Goal: Task Accomplishment & Management: Use online tool/utility

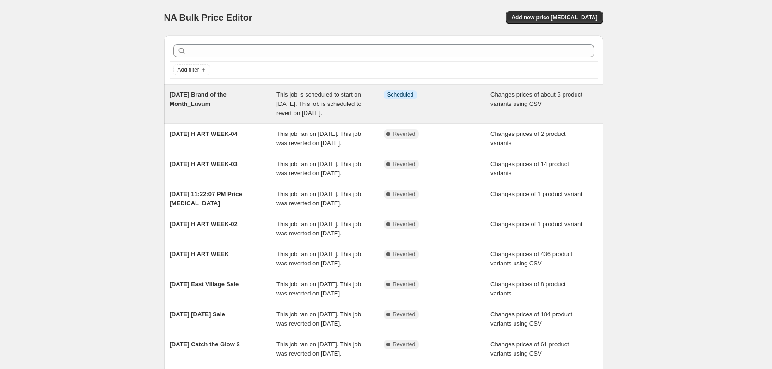
click at [239, 109] on div "2025-10-10 Brand of the Month_Luvum" at bounding box center [223, 104] width 107 height 28
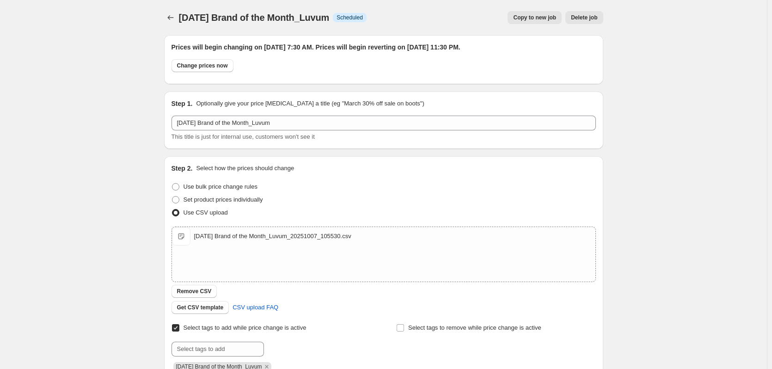
click at [585, 20] on span "Delete job" at bounding box center [584, 17] width 26 height 7
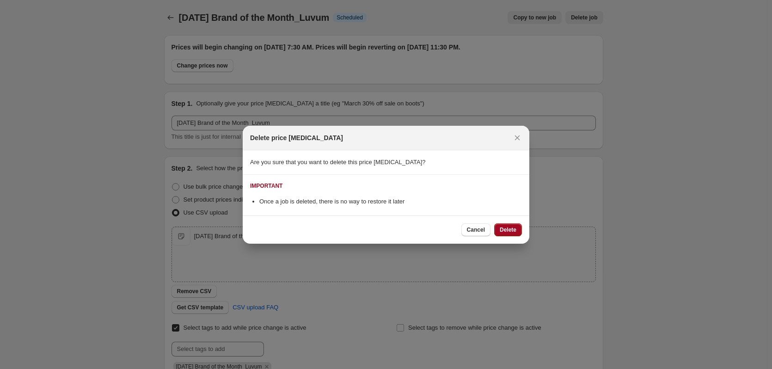
click at [506, 227] on span "Delete" at bounding box center [508, 229] width 17 height 7
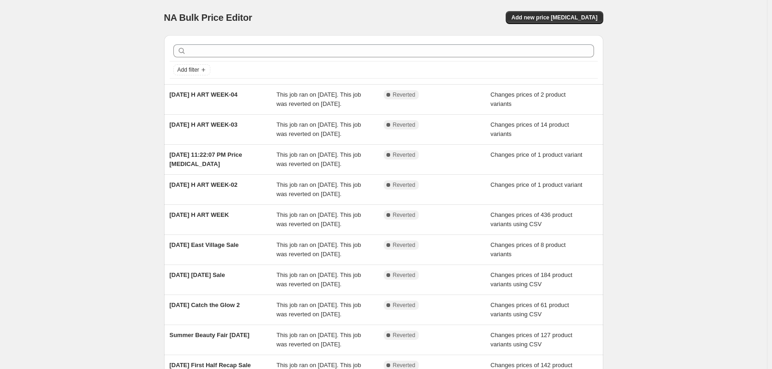
click at [104, 161] on div "NA Bulk Price Editor. This page is ready NA Bulk Price Editor Add new price cha…" at bounding box center [383, 238] width 767 height 476
click at [557, 20] on span "Add new price change job" at bounding box center [555, 17] width 86 height 7
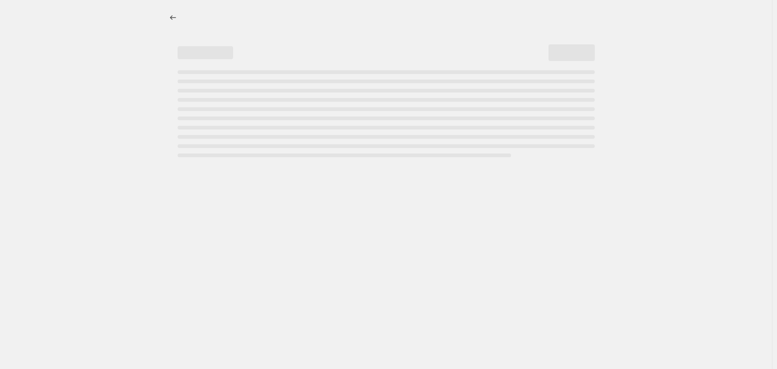
select select "percentage"
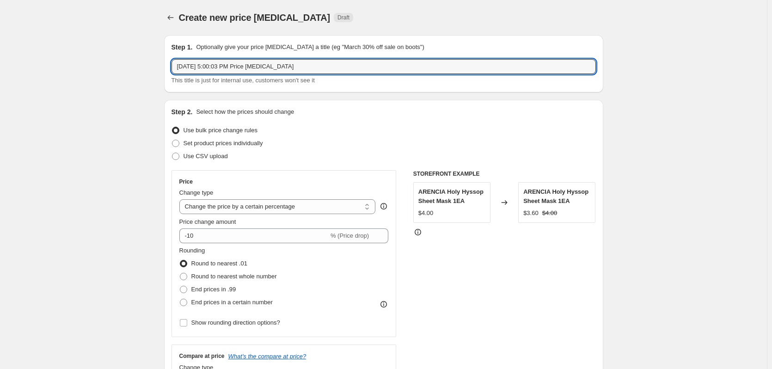
drag, startPoint x: 335, startPoint y: 66, endPoint x: 88, endPoint y: 77, distance: 247.2
type input "2025-10-10 Brand of the Month_Luvum"
click at [181, 160] on label "Use CSV upload" at bounding box center [200, 156] width 56 height 13
click at [173, 153] on input "Use CSV upload" at bounding box center [172, 153] width 0 height 0
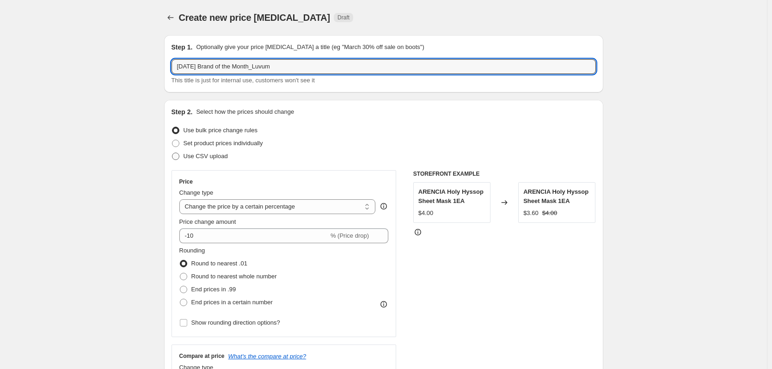
radio input "true"
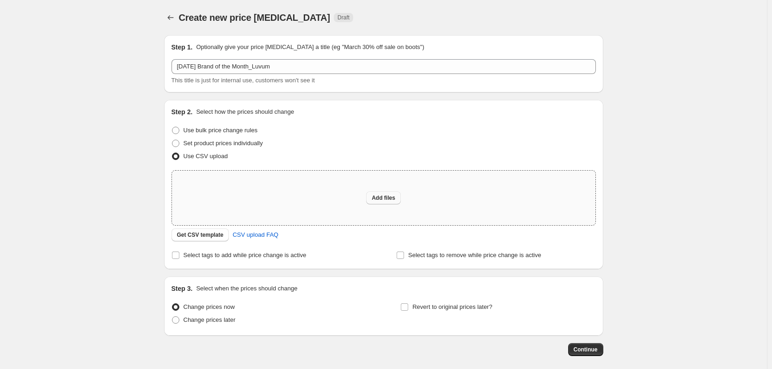
click at [377, 196] on span "Add files" at bounding box center [384, 197] width 24 height 7
type input "C:\fakepath\2025-10-10 Brand of the Month_Luvum_20251007_105530.csv"
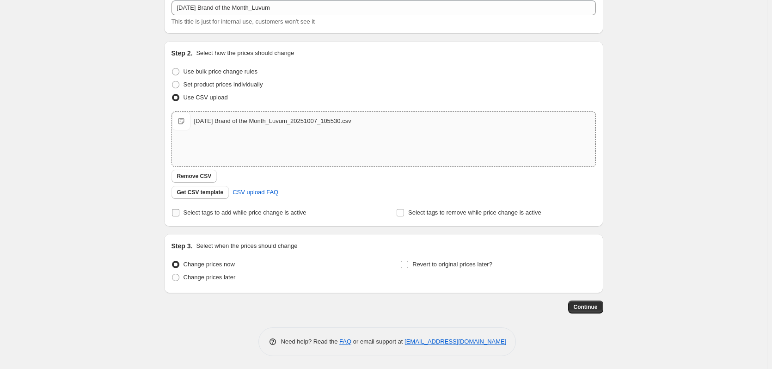
scroll to position [60, 0]
click at [188, 212] on span "Select tags to add while price change is active" at bounding box center [245, 211] width 123 height 7
click at [179, 212] on input "Select tags to add while price change is active" at bounding box center [175, 211] width 7 height 7
checkbox input "true"
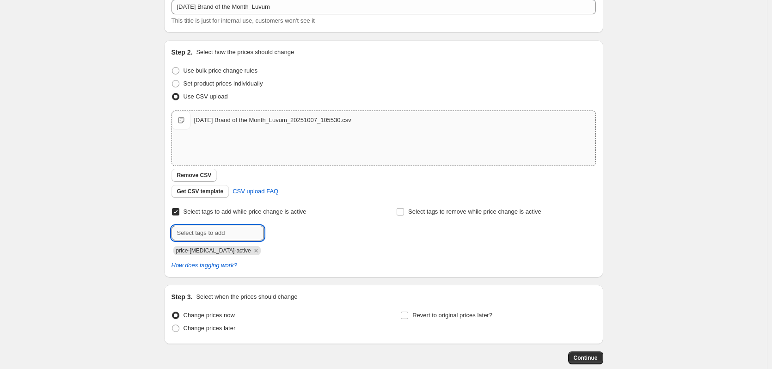
click at [225, 236] on input "text" at bounding box center [218, 233] width 93 height 15
type input "2025-10-10 Brand of the Month_Luvum"
click at [298, 232] on span "2025-10-10 B..." at bounding box center [298, 232] width 29 height 6
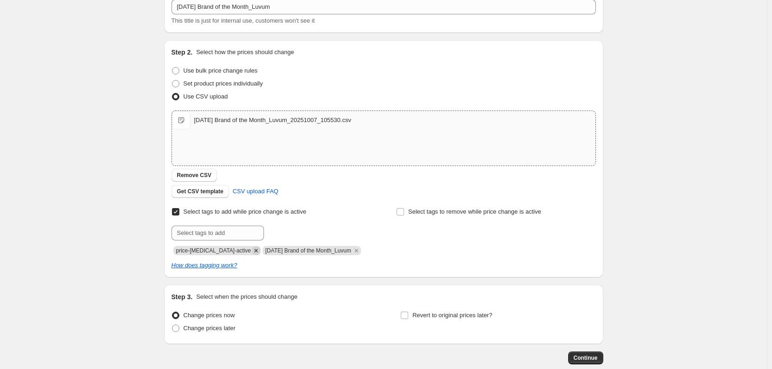
click at [252, 252] on icon "Remove price-change-job-active" at bounding box center [256, 251] width 8 height 8
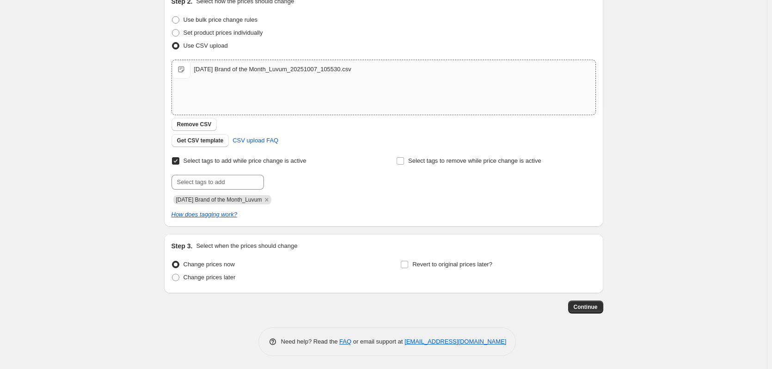
scroll to position [111, 0]
click at [215, 275] on span "Change prices later" at bounding box center [210, 276] width 52 height 7
click at [173, 273] on input "Change prices later" at bounding box center [172, 273] width 0 height 0
radio input "true"
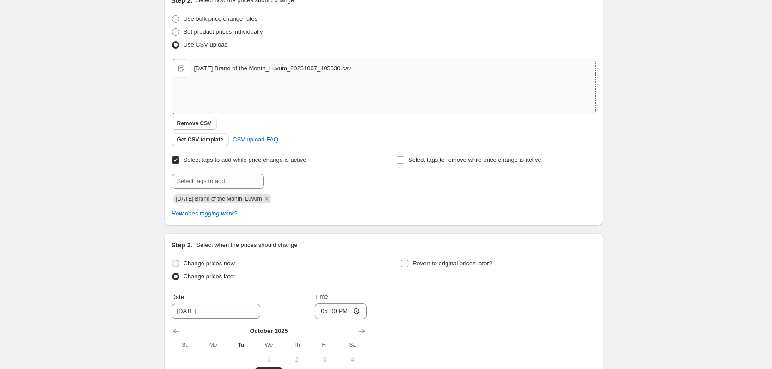
click at [408, 265] on input "Revert to original prices later?" at bounding box center [404, 263] width 7 height 7
checkbox input "true"
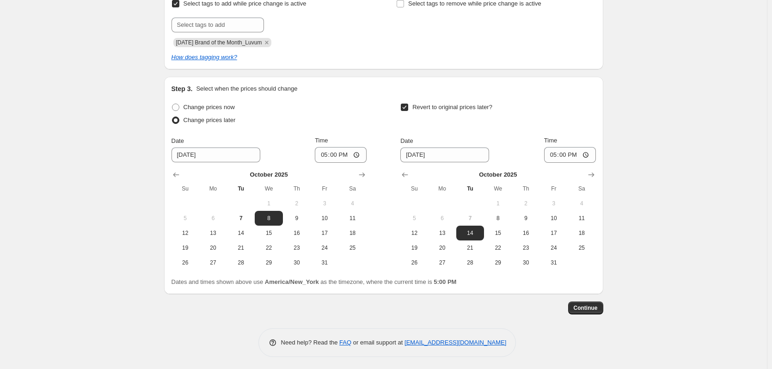
scroll to position [270, 0]
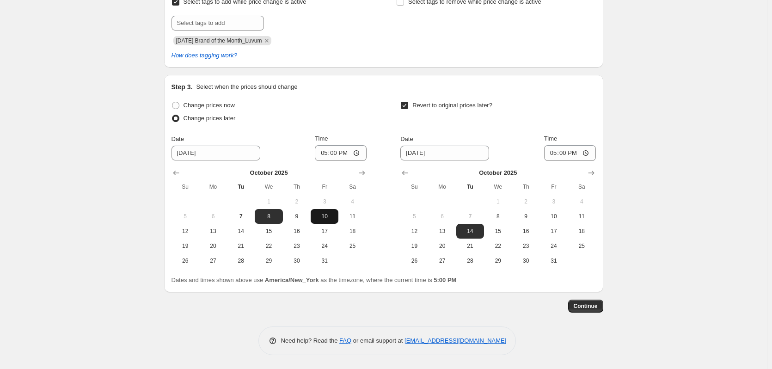
click at [325, 218] on span "10" at bounding box center [325, 216] width 20 height 7
type input "10/10/2025"
click at [359, 154] on input "17:00" at bounding box center [341, 153] width 52 height 16
type input "07:30"
click at [619, 151] on div "Create new price change job. This page is ready Create new price change job Dra…" at bounding box center [383, 49] width 767 height 639
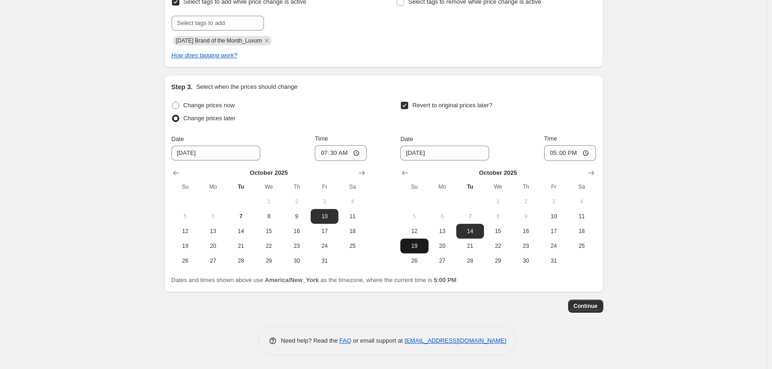
click at [412, 247] on span "19" at bounding box center [414, 245] width 20 height 7
type input "10/19/2025"
click at [590, 154] on input "17:00" at bounding box center [570, 153] width 52 height 16
click at [679, 136] on div "Create new price change job. This page is ready Create new price change job Dra…" at bounding box center [383, 49] width 767 height 639
click at [566, 154] on input "23:00" at bounding box center [570, 153] width 52 height 16
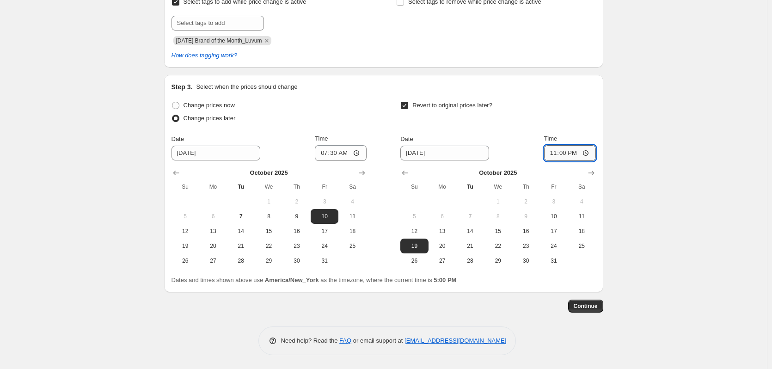
click at [566, 154] on input "23:00" at bounding box center [570, 153] width 52 height 16
type input "23:30"
drag, startPoint x: 693, startPoint y: 184, endPoint x: 688, endPoint y: 182, distance: 5.4
click at [691, 183] on div "Create new price change job. This page is ready Create new price change job Dra…" at bounding box center [383, 49] width 767 height 639
click at [594, 310] on button "Continue" at bounding box center [585, 306] width 35 height 13
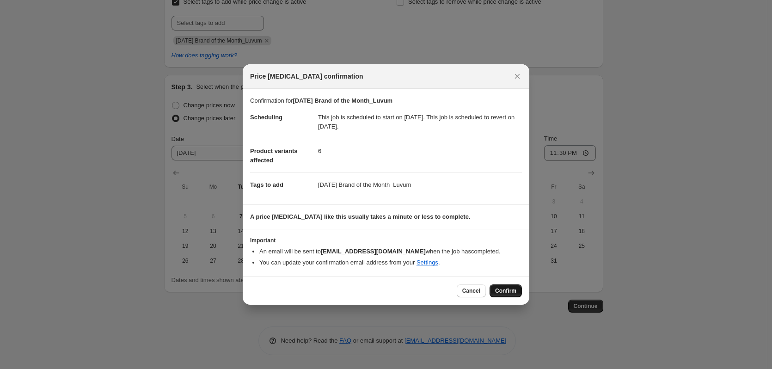
click at [507, 294] on span "Confirm" at bounding box center [505, 290] width 21 height 7
